Goal: Task Accomplishment & Management: Use online tool/utility

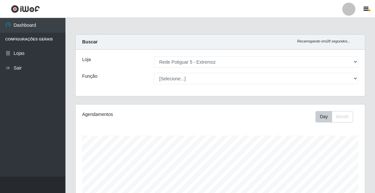
select select "79"
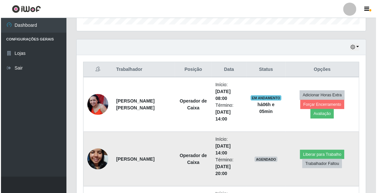
scroll to position [236, 0]
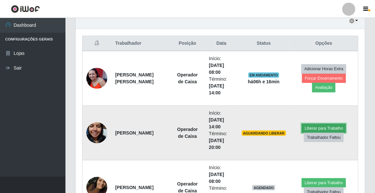
click at [322, 128] on button "Liberar para Trabalho" at bounding box center [324, 128] width 44 height 9
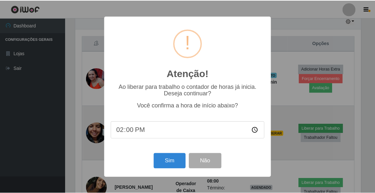
scroll to position [136, 287]
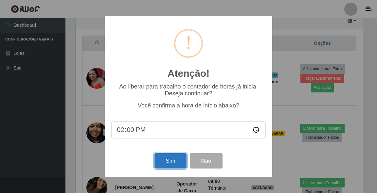
click at [174, 162] on button "Sim" at bounding box center [171, 161] width 32 height 15
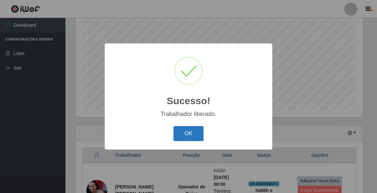
click at [191, 134] on button "OK" at bounding box center [189, 133] width 30 height 15
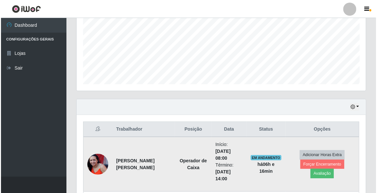
scroll to position [202, 0]
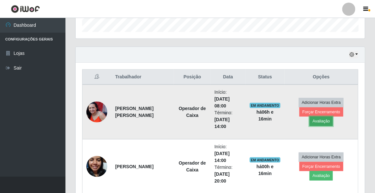
click at [333, 117] on button "Avaliação" at bounding box center [321, 121] width 23 height 9
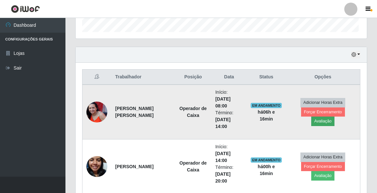
scroll to position [136, 287]
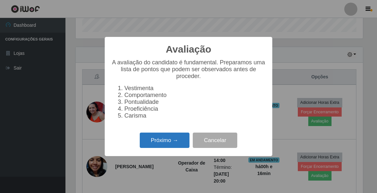
click at [158, 148] on button "Próximo →" at bounding box center [165, 140] width 50 height 15
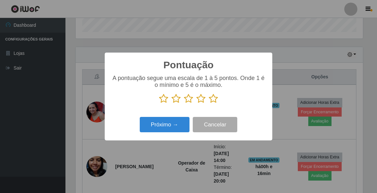
click at [213, 98] on icon at bounding box center [213, 99] width 9 height 10
click at [209, 104] on input "radio" at bounding box center [209, 104] width 0 height 0
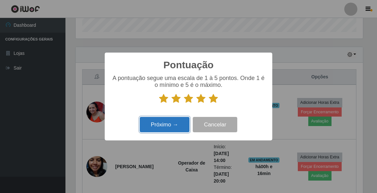
click at [163, 126] on button "Próximo →" at bounding box center [165, 124] width 50 height 15
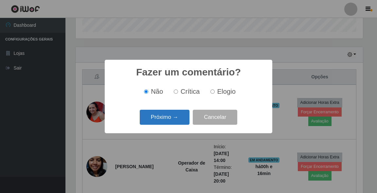
click at [168, 121] on button "Próximo →" at bounding box center [165, 117] width 50 height 15
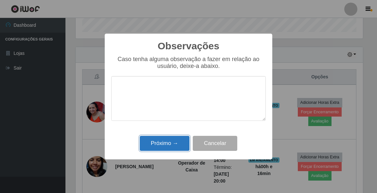
click at [168, 142] on button "Próximo →" at bounding box center [165, 143] width 50 height 15
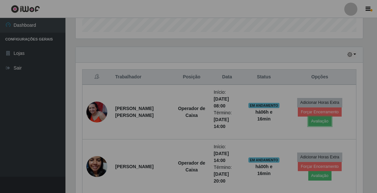
scroll to position [136, 289]
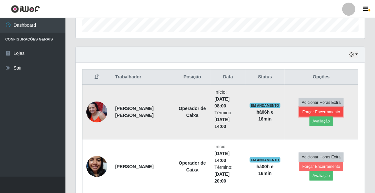
click at [300, 116] on button "Forçar Encerramento" at bounding box center [322, 112] width 44 height 9
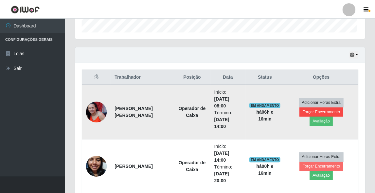
scroll to position [136, 287]
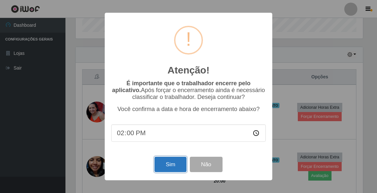
click at [167, 168] on button "Sim" at bounding box center [171, 164] width 32 height 15
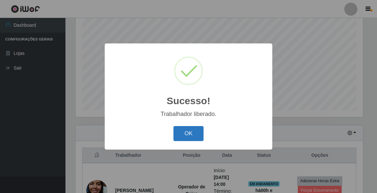
click at [192, 134] on button "OK" at bounding box center [189, 133] width 30 height 15
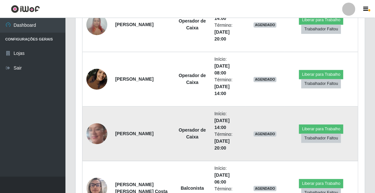
scroll to position [506, 0]
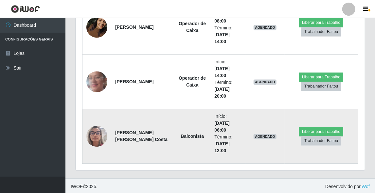
click at [94, 135] on img at bounding box center [96, 136] width 21 height 28
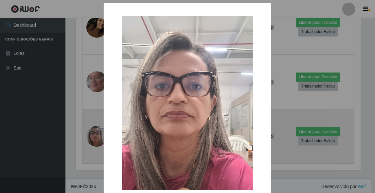
scroll to position [136, 287]
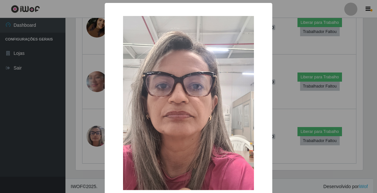
click at [274, 96] on div "× OK Cancel" at bounding box center [188, 96] width 377 height 193
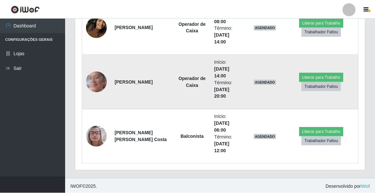
scroll to position [136, 289]
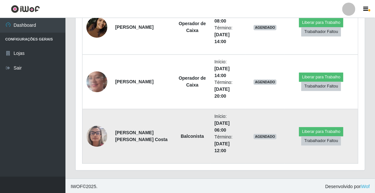
click at [96, 129] on img at bounding box center [96, 136] width 21 height 28
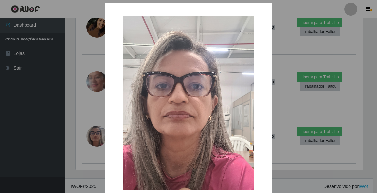
drag, startPoint x: 280, startPoint y: 100, endPoint x: 272, endPoint y: 102, distance: 8.2
click at [280, 99] on div "× OK Cancel" at bounding box center [188, 96] width 377 height 193
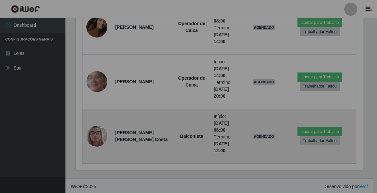
scroll to position [136, 289]
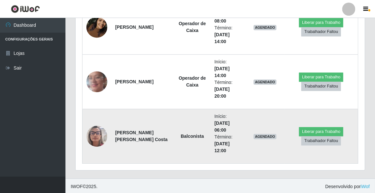
click at [95, 136] on img at bounding box center [96, 136] width 21 height 28
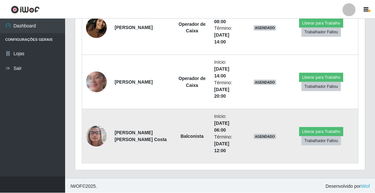
scroll to position [136, 287]
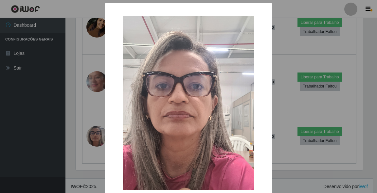
click at [278, 90] on div "× OK Cancel" at bounding box center [188, 96] width 377 height 193
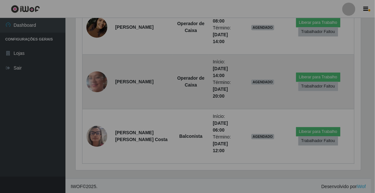
scroll to position [136, 289]
